Goal: Task Accomplishment & Management: Manage account settings

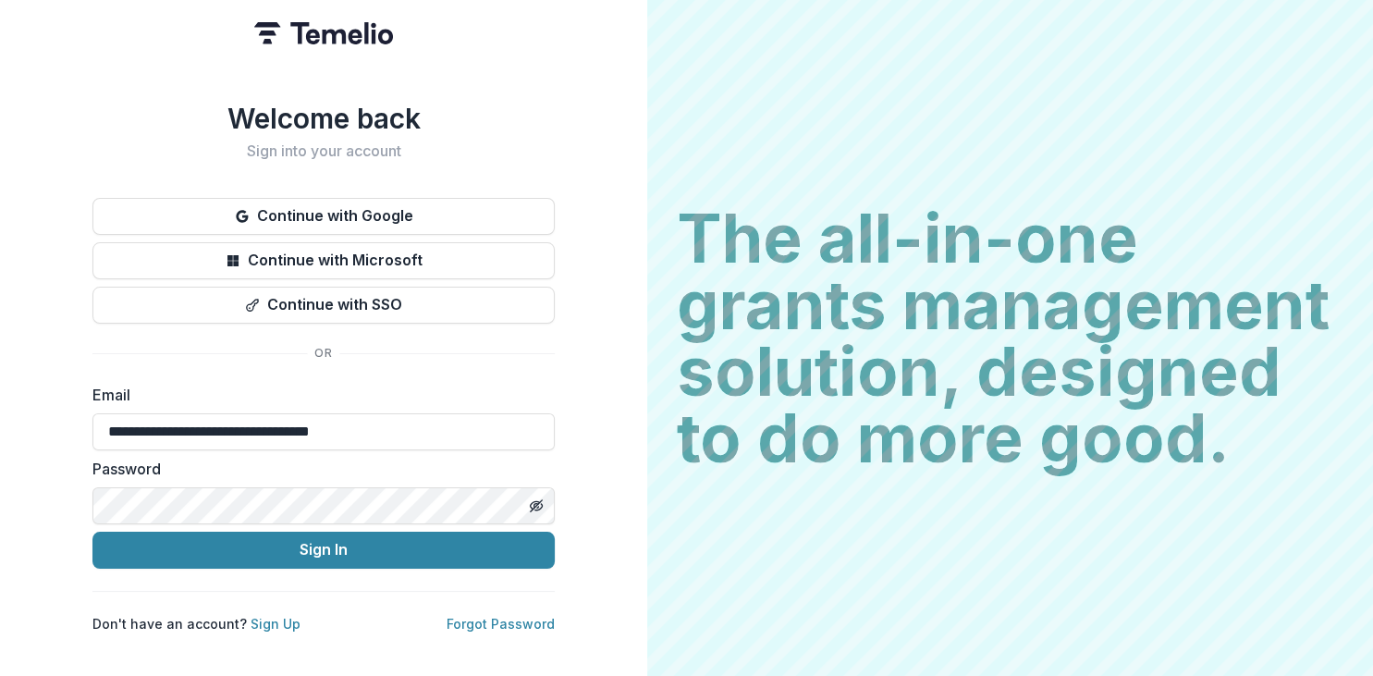
click at [325, 549] on button "Sign In" at bounding box center [323, 550] width 462 height 37
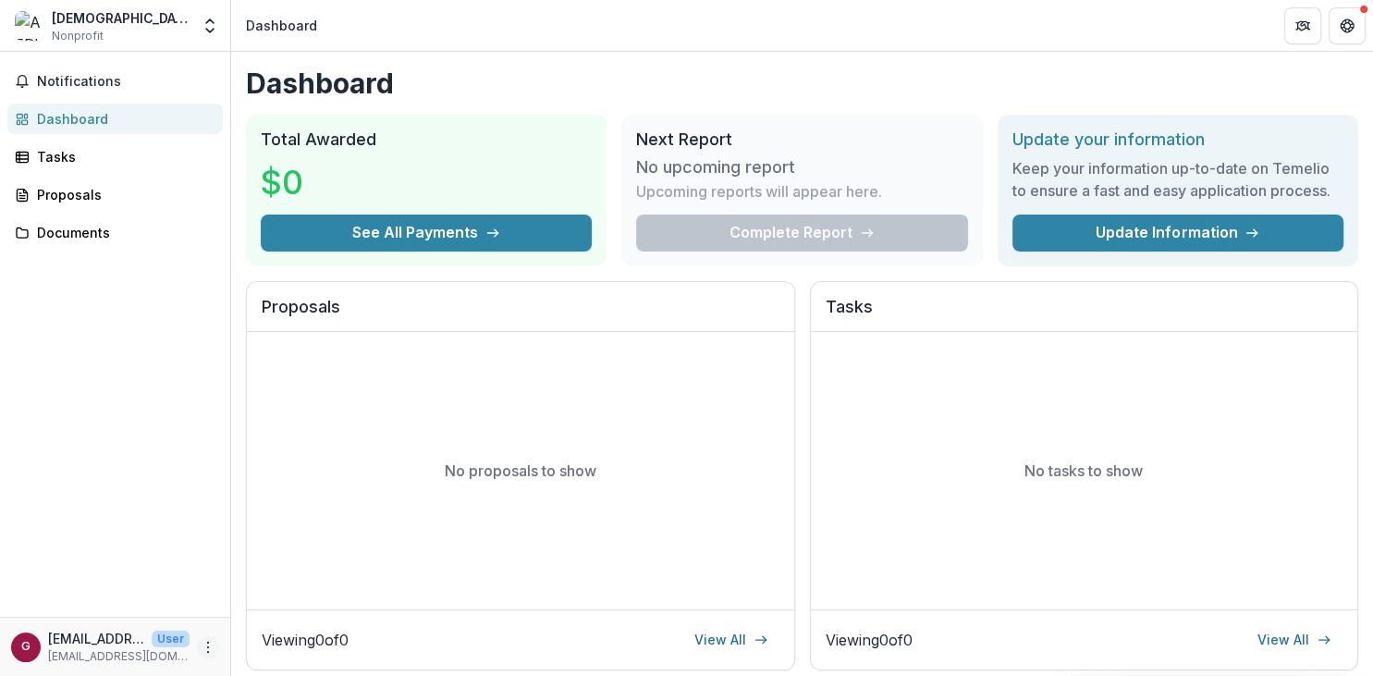
click at [198, 648] on button "More" at bounding box center [208, 647] width 22 height 22
click at [273, 636] on button "Logout" at bounding box center [330, 638] width 198 height 31
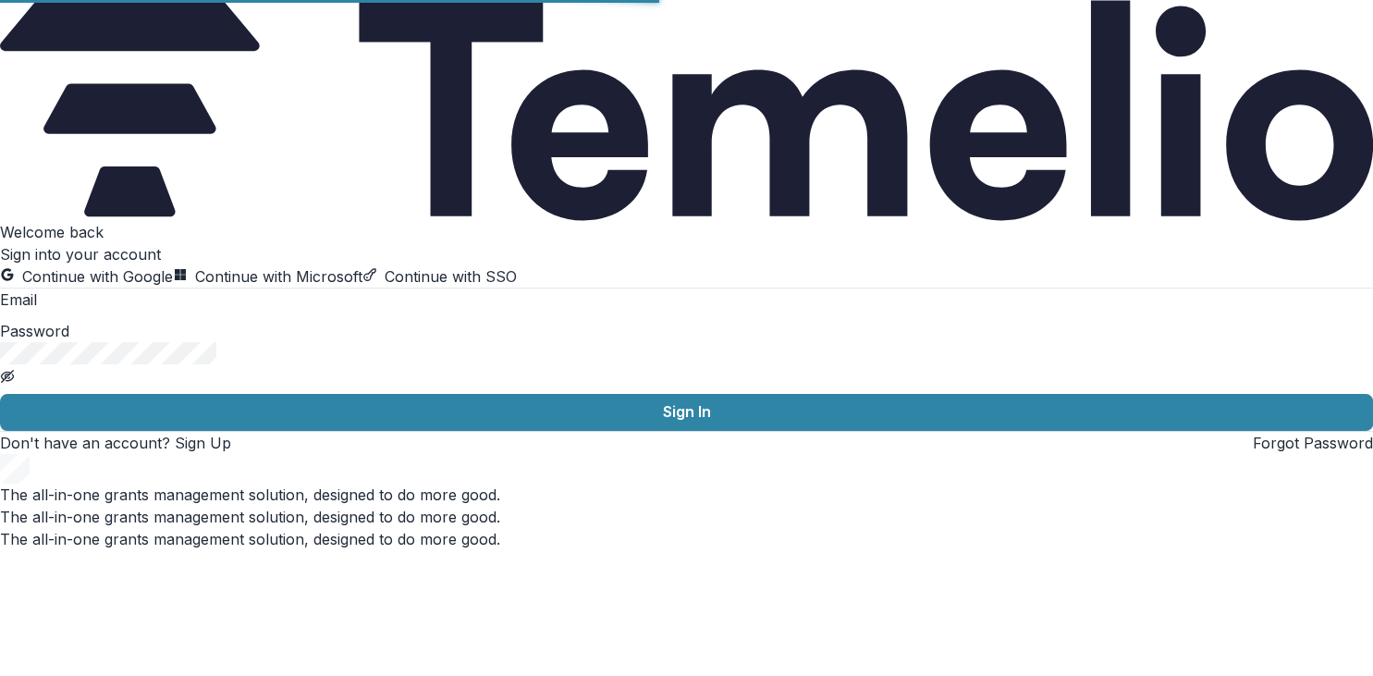
type input "**********"
